Goal: Navigation & Orientation: Find specific page/section

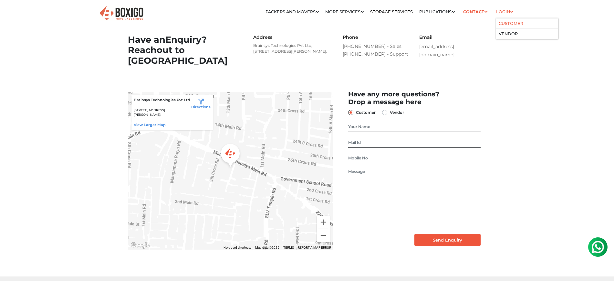
click at [505, 23] on link "Customer" at bounding box center [511, 23] width 25 height 5
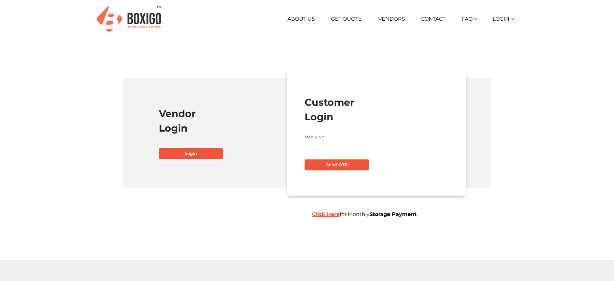
click at [325, 135] on input "text" at bounding box center [376, 137] width 143 height 10
type input "9901112373"
click at [346, 165] on button "Send OTP" at bounding box center [337, 164] width 65 height 11
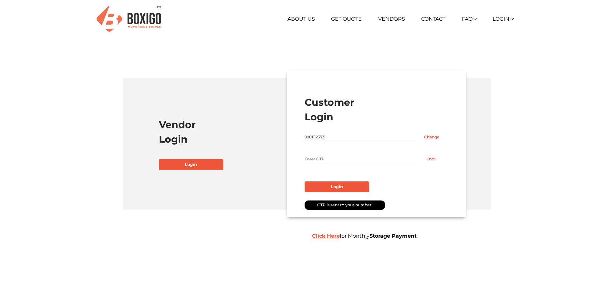
click at [332, 159] on input "text" at bounding box center [360, 159] width 110 height 10
type input "5881"
click at [305, 181] on button "Login" at bounding box center [337, 186] width 65 height 11
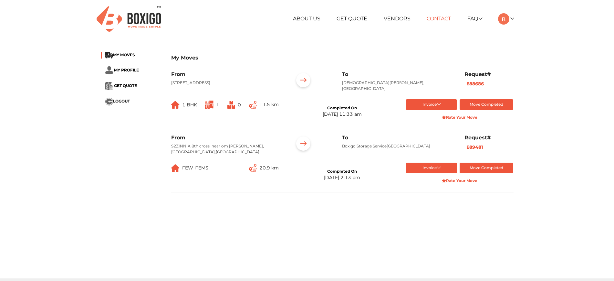
click at [440, 17] on link "Contact" at bounding box center [439, 19] width 24 height 6
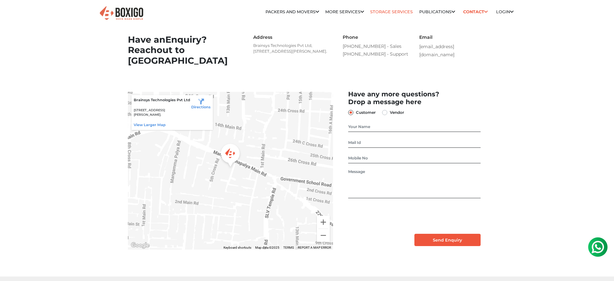
click at [400, 10] on link "Storage Services" at bounding box center [391, 11] width 43 height 5
